Goal: Task Accomplishment & Management: Manage account settings

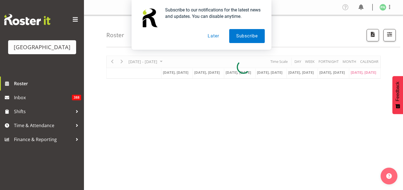
click at [215, 36] on button "Later" at bounding box center [213, 36] width 25 height 14
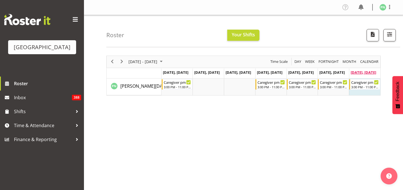
click at [357, 75] on span "[DATE], [DATE]" at bounding box center [363, 72] width 25 height 5
click at [387, 38] on span "button" at bounding box center [389, 34] width 7 height 7
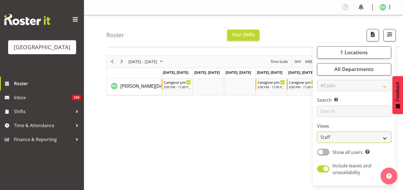
click at [371, 143] on select "Staff Role Shift - Horizontal Shift - Vertical Staff - Location" at bounding box center [354, 137] width 74 height 11
select select "shiftH"
click at [317, 143] on select "Staff Role Shift - Horizontal Shift - Vertical Staff - Location" at bounding box center [354, 137] width 74 height 11
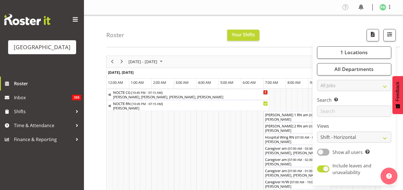
click at [327, 38] on div "Roster Your Shifts 1 Locations [GEOGRAPHIC_DATA] Kitchen [GEOGRAPHIC_DATA] Sele…" at bounding box center [253, 31] width 294 height 32
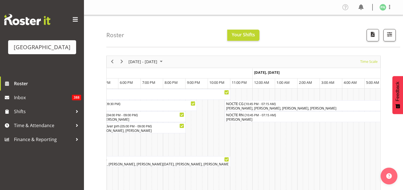
scroll to position [0, 423]
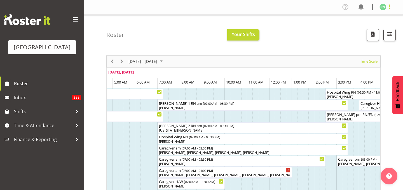
click at [387, 8] on span at bounding box center [390, 6] width 7 height 7
click at [351, 34] on link "Log Out" at bounding box center [366, 29] width 54 height 10
